Goal: Transaction & Acquisition: Subscribe to service/newsletter

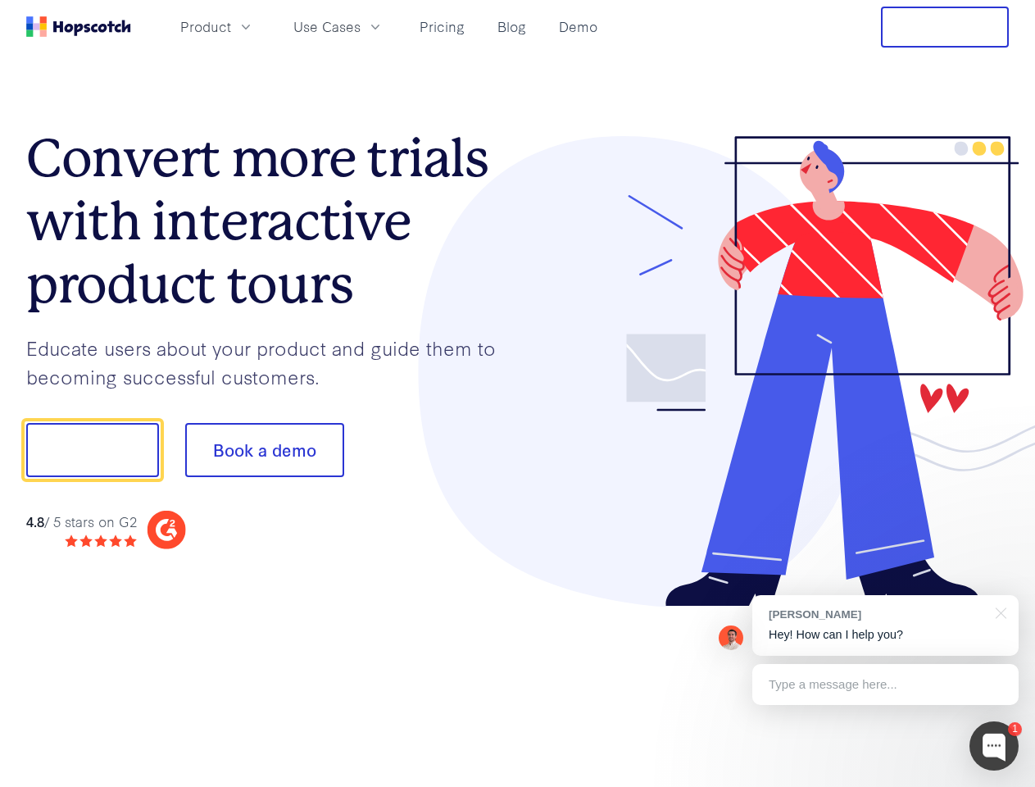
click at [518, 393] on div at bounding box center [764, 371] width 492 height 471
click at [231, 26] on span "Product" at bounding box center [205, 26] width 51 height 20
click at [361, 26] on span "Use Cases" at bounding box center [326, 26] width 67 height 20
click at [945, 27] on button "Free Trial" at bounding box center [945, 27] width 128 height 41
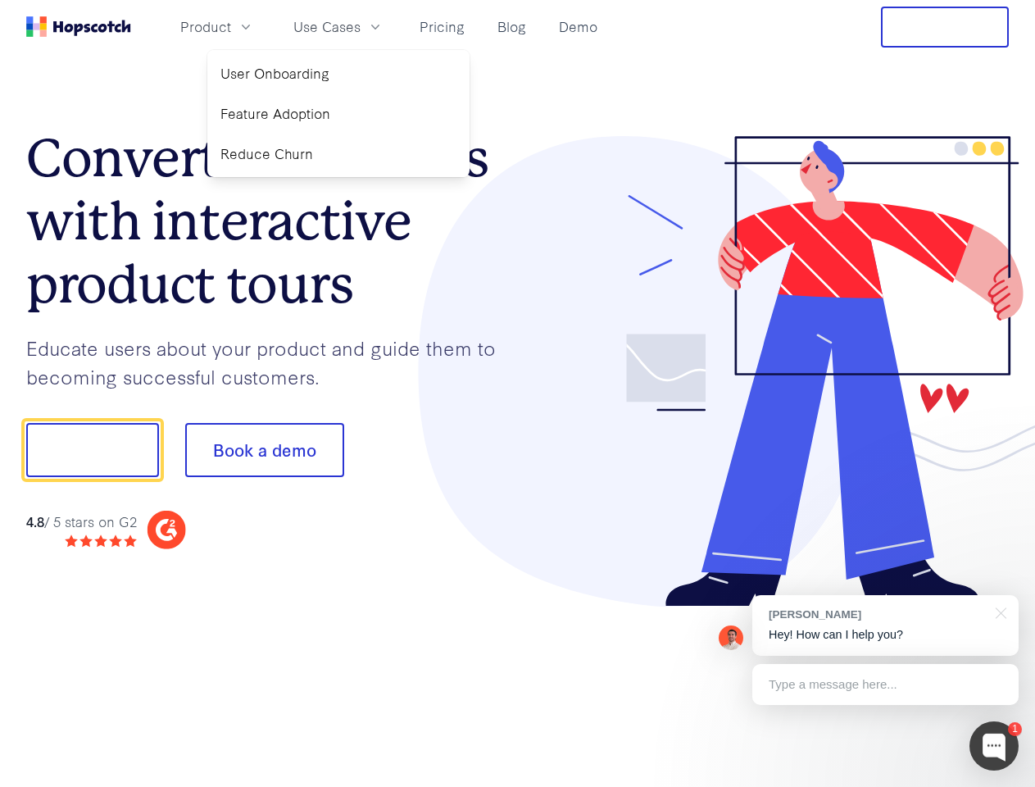
click at [92, 450] on button "Show me!" at bounding box center [92, 450] width 133 height 54
click at [264, 450] on button "Book a demo" at bounding box center [264, 450] width 159 height 54
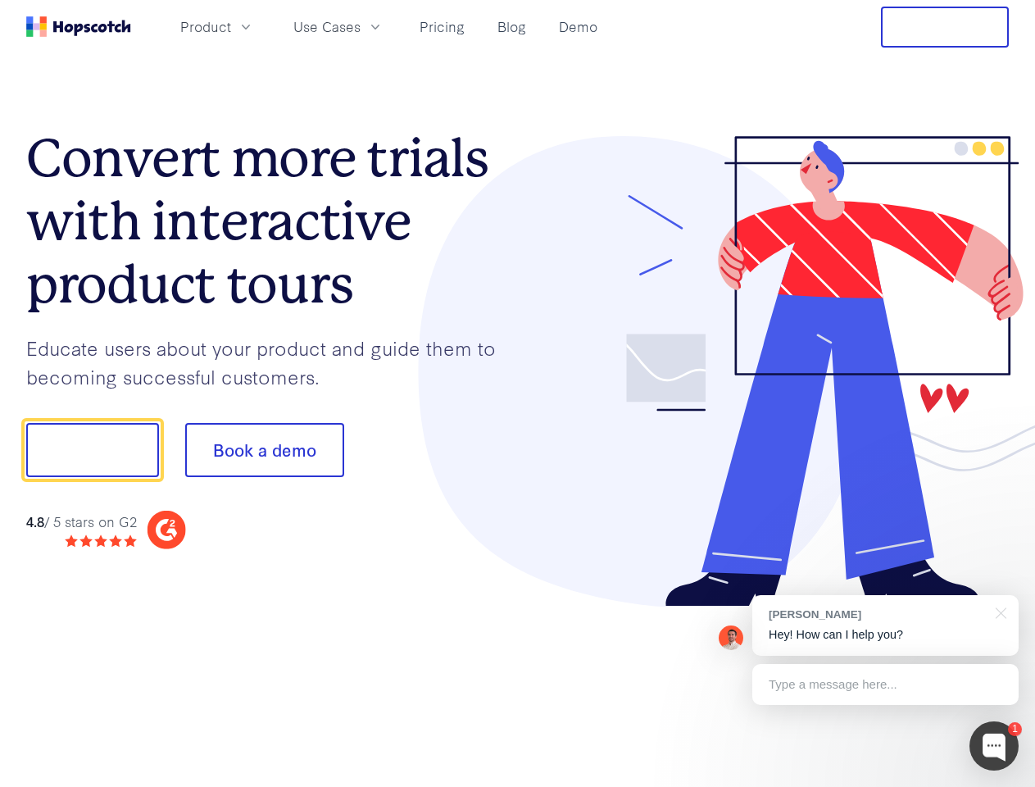
click at [994, 746] on div at bounding box center [993, 745] width 49 height 49
click at [885, 625] on div at bounding box center [864, 557] width 307 height 327
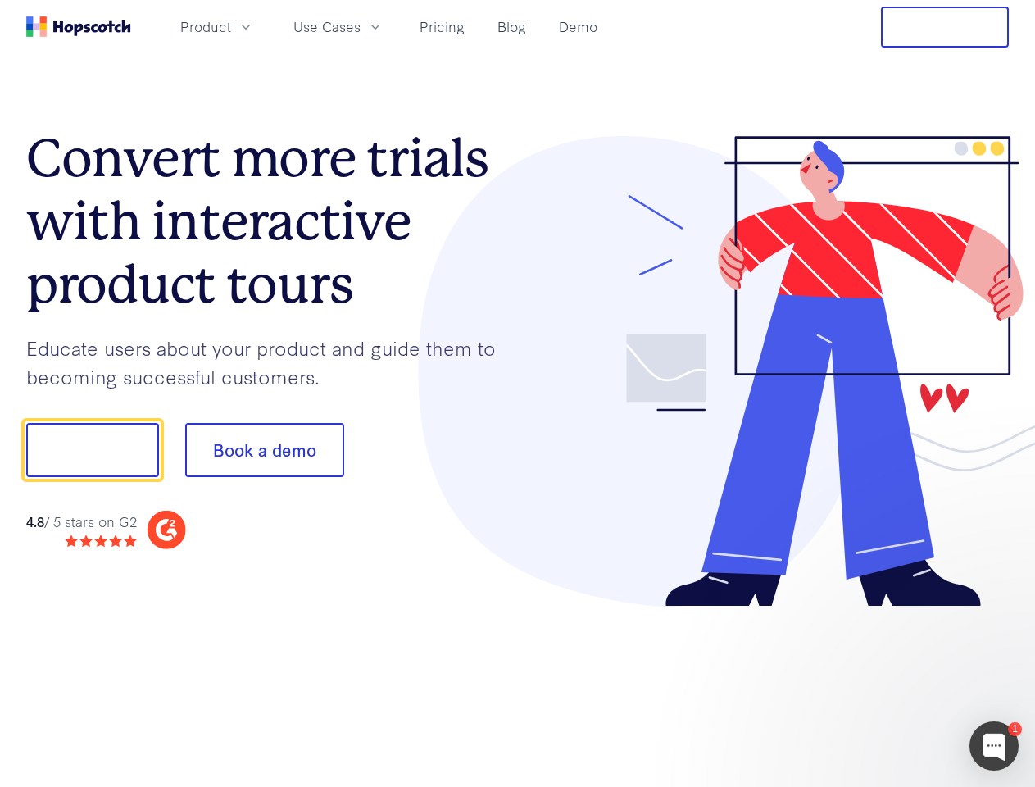
click at [998, 611] on div at bounding box center [864, 557] width 307 height 327
click at [885, 684] on div at bounding box center [864, 557] width 307 height 327
